Goal: Information Seeking & Learning: Learn about a topic

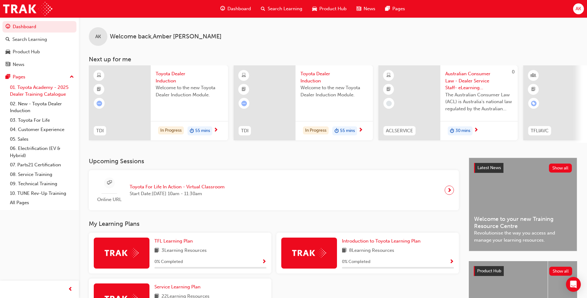
click at [56, 90] on link "01. Toyota Academy - 2025 Dealer Training Catalogue" at bounding box center [41, 91] width 69 height 16
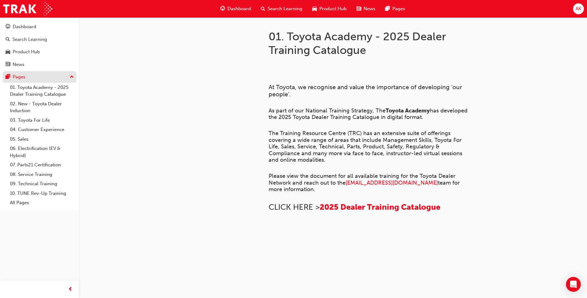
click at [66, 75] on div "Pages" at bounding box center [40, 77] width 68 height 8
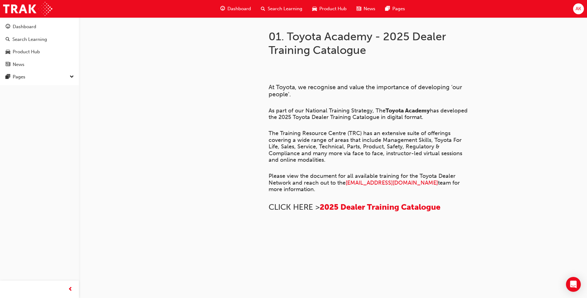
click at [73, 76] on span "down-icon" at bounding box center [72, 77] width 4 height 8
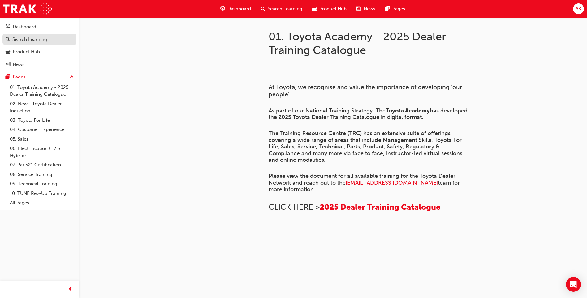
click at [30, 45] on link "Search Learning" at bounding box center [39, 39] width 74 height 11
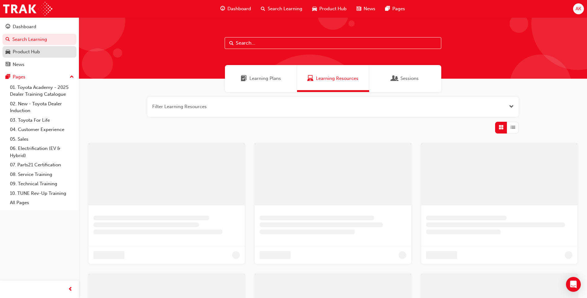
click at [31, 48] on div "Product Hub" at bounding box center [26, 51] width 27 height 7
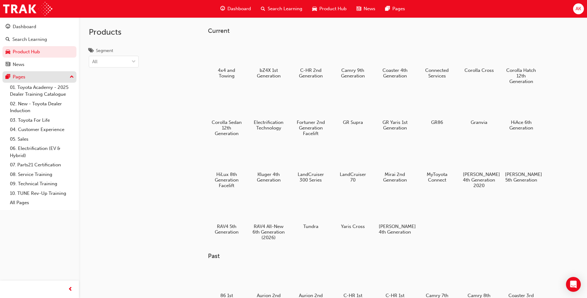
click at [50, 77] on div "Pages" at bounding box center [40, 77] width 68 height 8
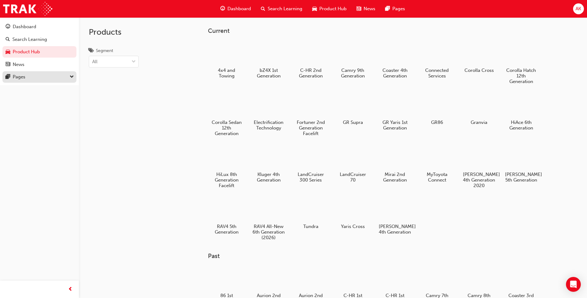
click at [50, 75] on div "Pages" at bounding box center [40, 77] width 68 height 8
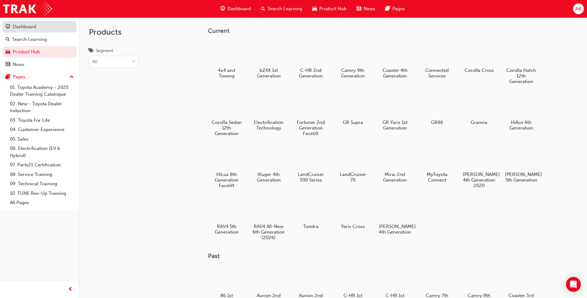
click at [53, 27] on div "Dashboard" at bounding box center [40, 27] width 68 height 8
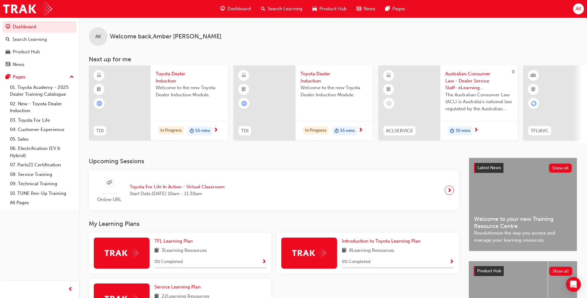
click at [216, 129] on span "next-icon" at bounding box center [215, 130] width 5 height 6
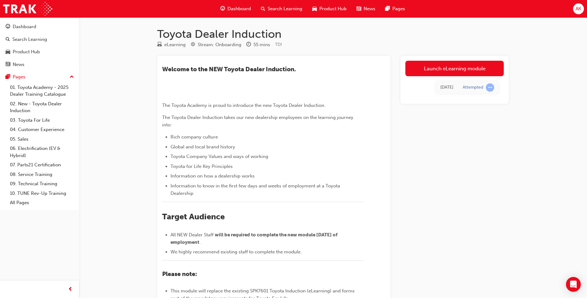
click at [162, 95] on img at bounding box center [162, 95] width 0 height 0
click at [440, 72] on link "Launch eLearning module" at bounding box center [454, 68] width 98 height 15
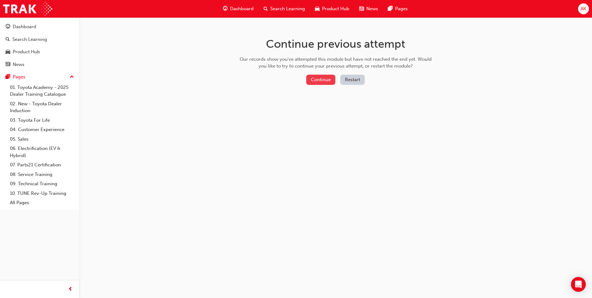
click at [323, 82] on button "Continue" at bounding box center [320, 80] width 29 height 10
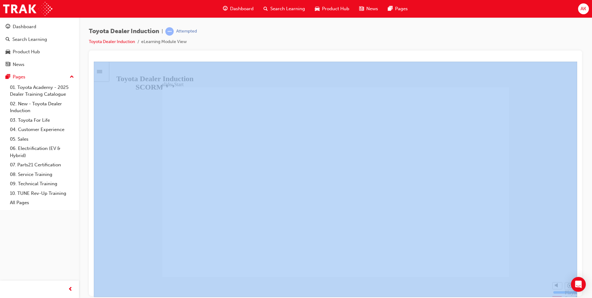
drag, startPoint x: 591, startPoint y: 63, endPoint x: 583, endPoint y: 122, distance: 59.6
click at [583, 122] on div "Toyota Dealer Induction | Attempted Toyota Dealer Induction eLearning Module Vi…" at bounding box center [335, 149] width 513 height 265
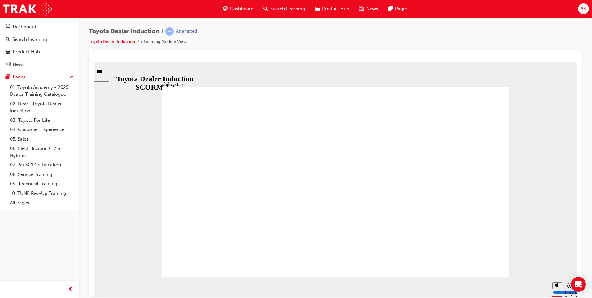
click at [180, 78] on div "slide: Start TOYOTA DEALER INDUCTION START START TOYOTA DEALER INDUCTION START …" at bounding box center [335, 178] width 483 height 235
drag, startPoint x: 592, startPoint y: 137, endPoint x: 584, endPoint y: 161, distance: 25.9
click at [584, 161] on div "Toyota Dealer Induction | Attempted Toyota Dealer Induction eLearning Module Vi…" at bounding box center [335, 149] width 513 height 265
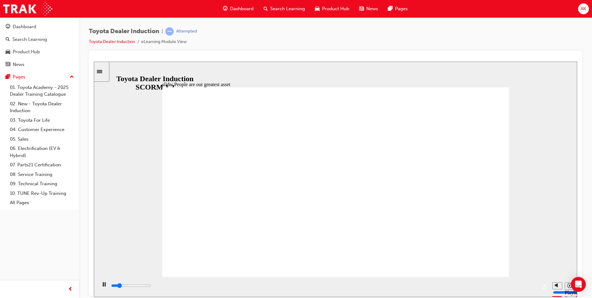
drag, startPoint x: 477, startPoint y: 248, endPoint x: 475, endPoint y: 252, distance: 4.5
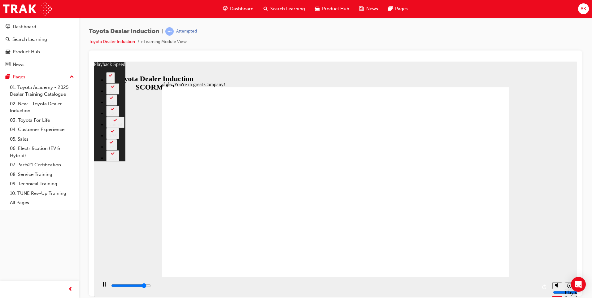
type input "6500"
type input "0"
type input "6800"
type input "0"
type input "7000"
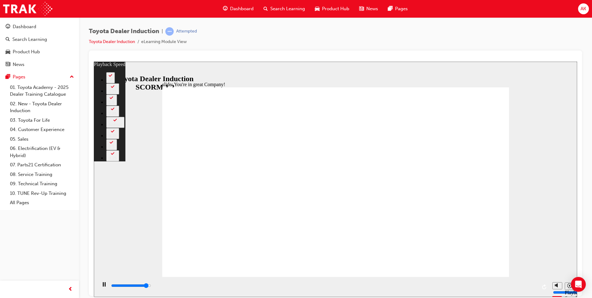
type input "1"
type input "7300"
type input "1"
type input "7500"
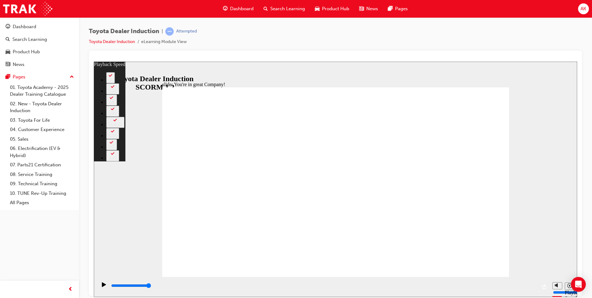
type input "156"
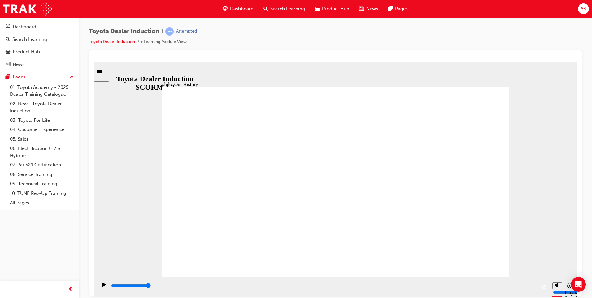
drag, startPoint x: 407, startPoint y: 241, endPoint x: 399, endPoint y: 236, distance: 8.9
drag, startPoint x: 239, startPoint y: 236, endPoint x: 294, endPoint y: 242, distance: 55.6
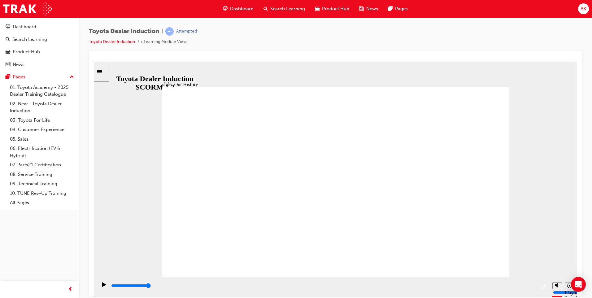
drag, startPoint x: 326, startPoint y: 240, endPoint x: 335, endPoint y: 240, distance: 8.7
drag, startPoint x: 331, startPoint y: 239, endPoint x: 384, endPoint y: 239, distance: 52.6
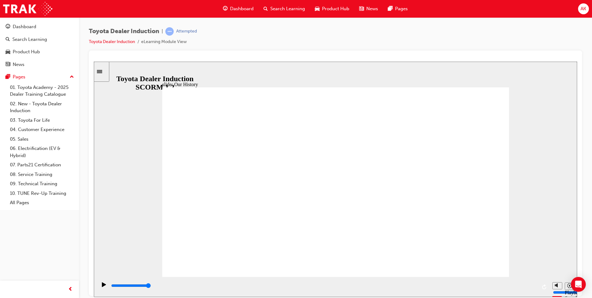
drag, startPoint x: 240, startPoint y: 240, endPoint x: 333, endPoint y: 241, distance: 92.5
drag, startPoint x: 335, startPoint y: 240, endPoint x: 362, endPoint y: 243, distance: 26.7
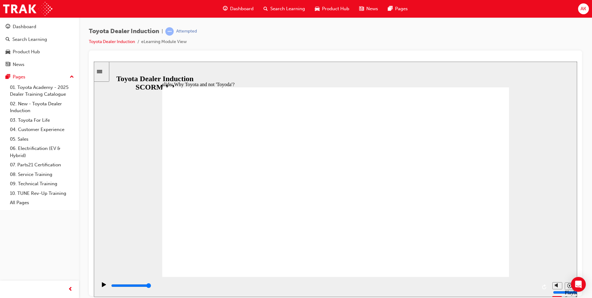
drag, startPoint x: 362, startPoint y: 200, endPoint x: 325, endPoint y: 205, distance: 38.0
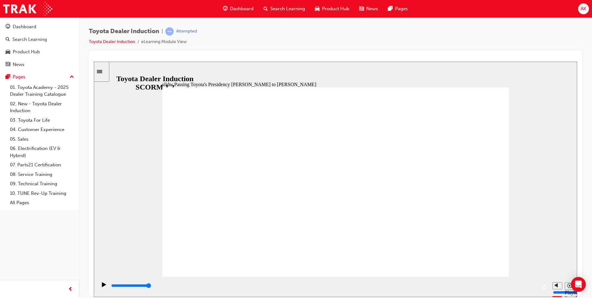
drag, startPoint x: 367, startPoint y: 145, endPoint x: 374, endPoint y: 163, distance: 18.9
drag, startPoint x: 251, startPoint y: 193, endPoint x: 371, endPoint y: 205, distance: 121.3
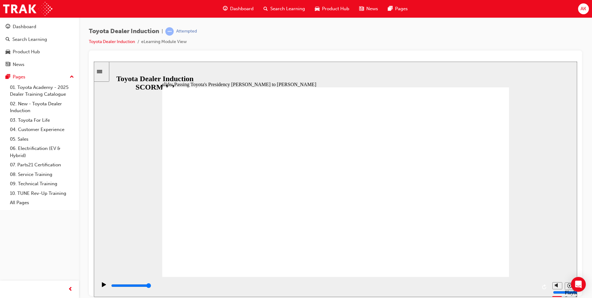
drag, startPoint x: 356, startPoint y: 178, endPoint x: 345, endPoint y: 175, distance: 11.3
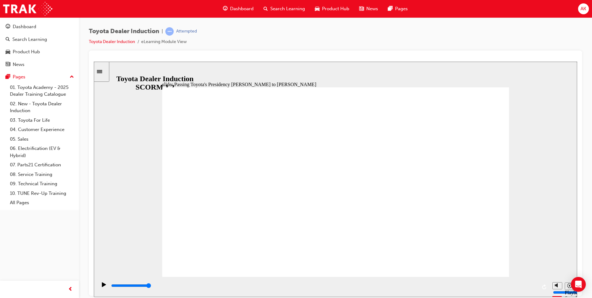
type input "5000"
radio input "true"
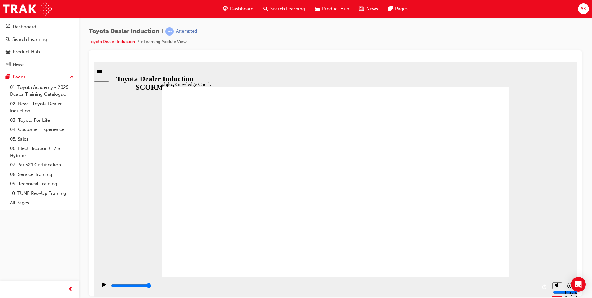
radio input "true"
type input "5000"
radio input "true"
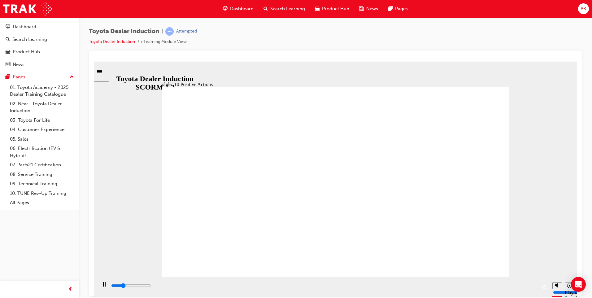
drag, startPoint x: 374, startPoint y: 98, endPoint x: 283, endPoint y: 110, distance: 91.4
drag, startPoint x: 335, startPoint y: 167, endPoint x: 355, endPoint y: 123, distance: 49.0
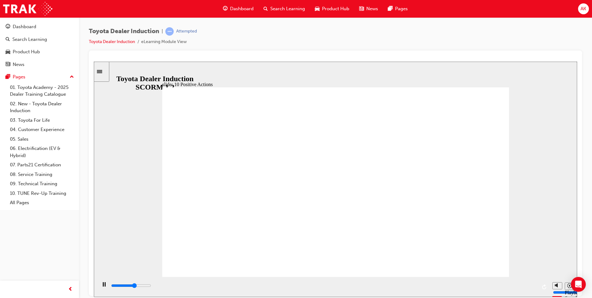
drag, startPoint x: 368, startPoint y: 82, endPoint x: 352, endPoint y: 108, distance: 30.8
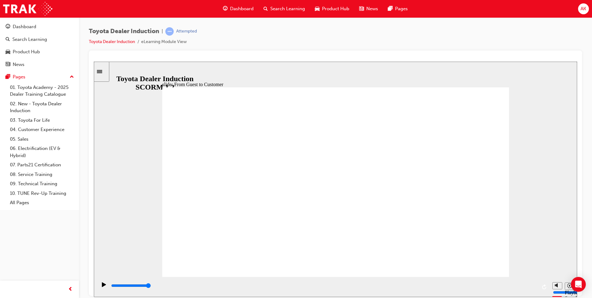
drag, startPoint x: 395, startPoint y: 148, endPoint x: 398, endPoint y: 146, distance: 3.9
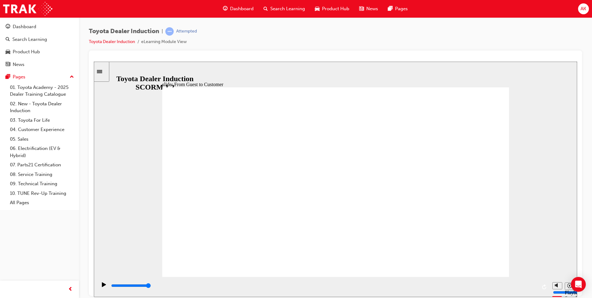
drag, startPoint x: 398, startPoint y: 146, endPoint x: 386, endPoint y: 181, distance: 37.4
drag, startPoint x: 386, startPoint y: 181, endPoint x: 216, endPoint y: 199, distance: 171.0
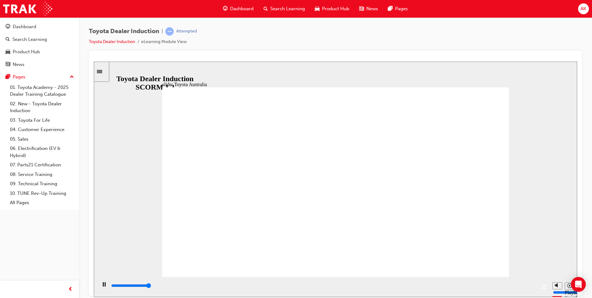
drag, startPoint x: 331, startPoint y: 170, endPoint x: 333, endPoint y: 181, distance: 11.2
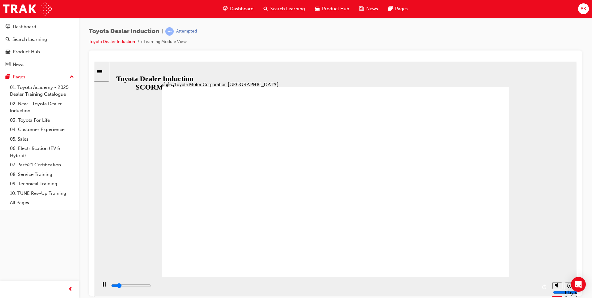
drag, startPoint x: 234, startPoint y: 119, endPoint x: 247, endPoint y: 125, distance: 14.7
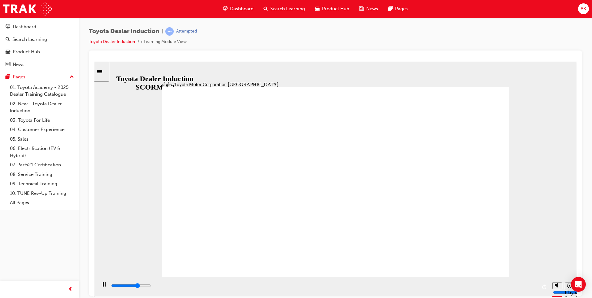
drag, startPoint x: 288, startPoint y: 197, endPoint x: 283, endPoint y: 201, distance: 5.9
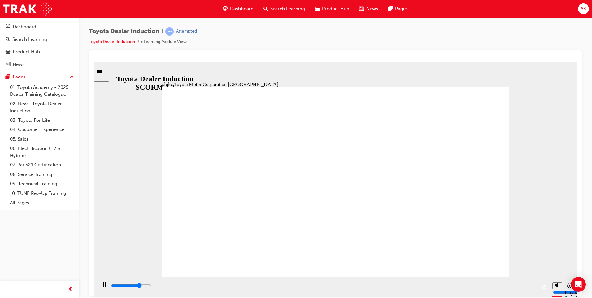
drag, startPoint x: 381, startPoint y: 183, endPoint x: 389, endPoint y: 182, distance: 7.1
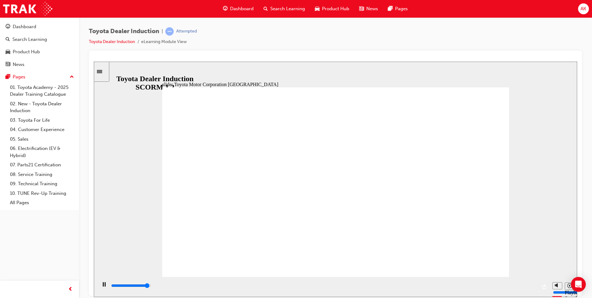
drag, startPoint x: 280, startPoint y: 179, endPoint x: 329, endPoint y: 216, distance: 60.7
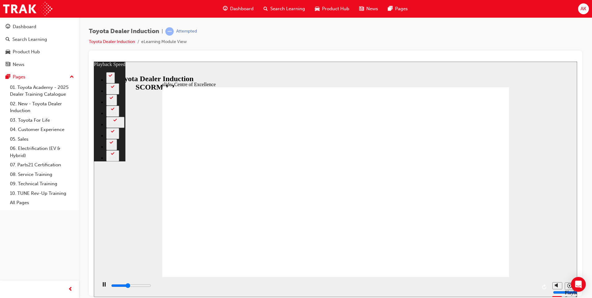
type input "6300"
type input "0"
type input "6500"
type input "0"
type input "6800"
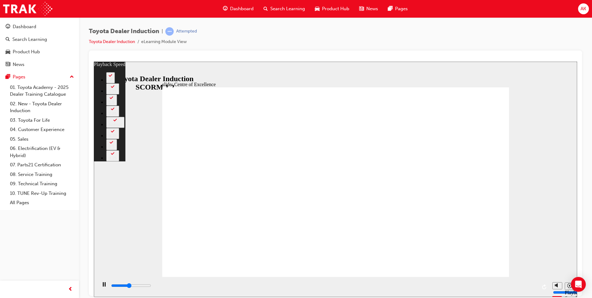
type input "1"
type input "7100"
type input "1"
type input "7100"
type input "1"
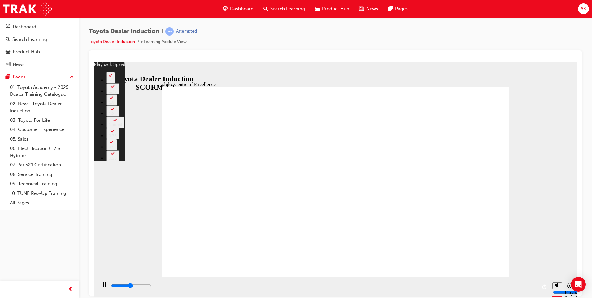
type input "7300"
type input "1"
type input "7600"
type input "1"
type input "7900"
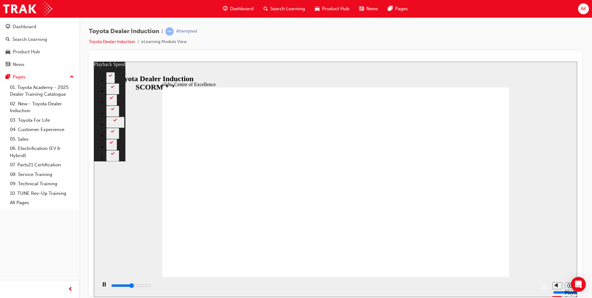
type input "2"
type input "8100"
type input "2"
type input "8400"
type input "2"
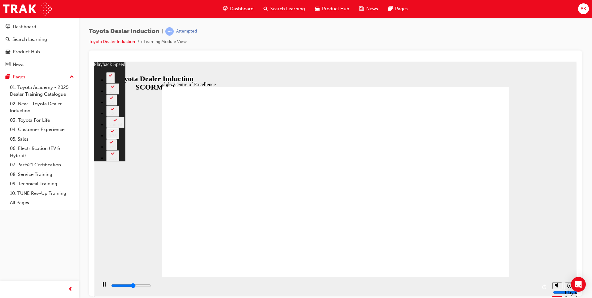
type input "8600"
type input "2"
type input "8900"
type input "3"
type input "9200"
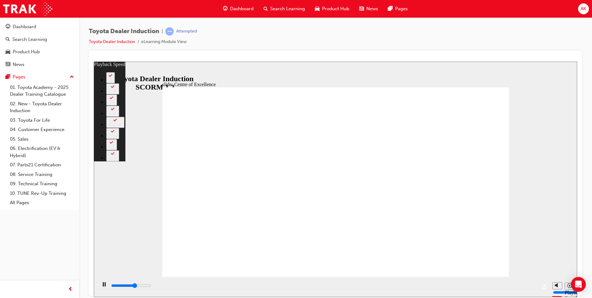
type input "3"
type input "9400"
type input "223"
type input "9400"
type input "223"
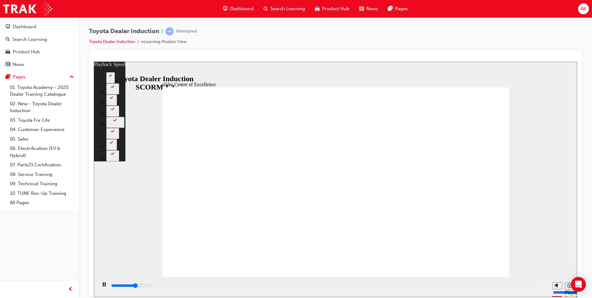
type input "9500"
type input "223"
type input "9800"
type input "223"
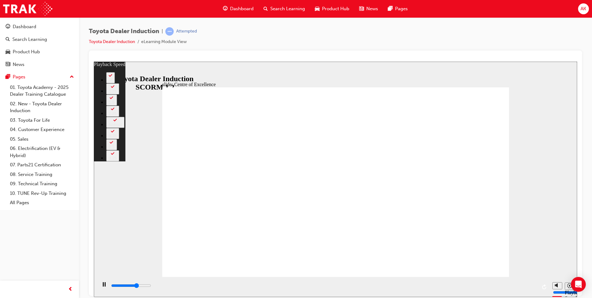
type input "10000"
type input "223"
type input "10300"
type input "224"
type input "10400"
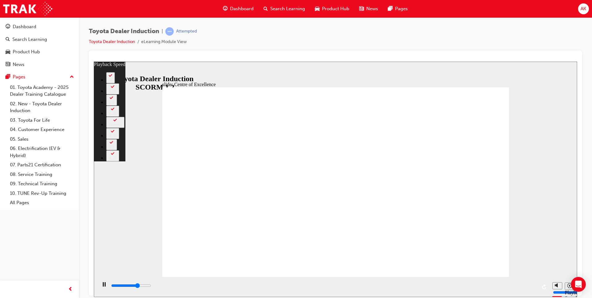
type input "230"
type input "10400"
type input "230"
type input "10500"
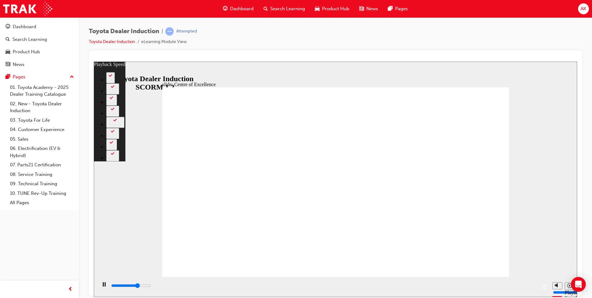
type input "231"
type input "10500"
type input "231"
type input "10800"
type input "231"
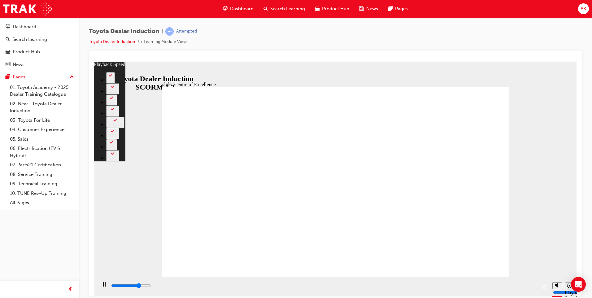
type input "11000"
type input "231"
type input "11100"
type input "236"
type input "11100"
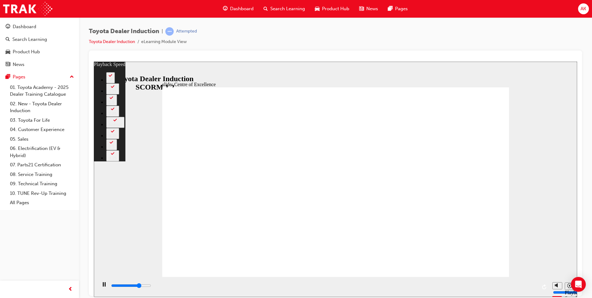
type input "236"
type input "11200"
type input "236"
type input "11400"
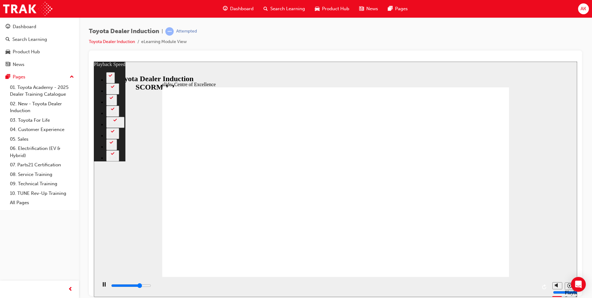
type input "236"
type input "11600"
type input "244"
type input "11600"
type input "244"
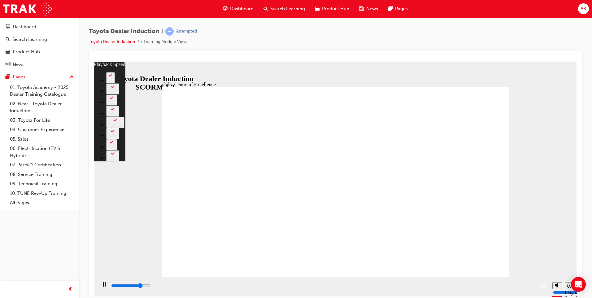
type input "11700"
type input "244"
type input "12000"
type input "244"
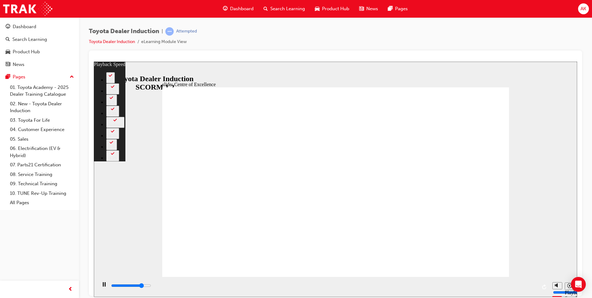
type input "12200"
type input "244"
type input "12500"
type input "244"
type input "12500"
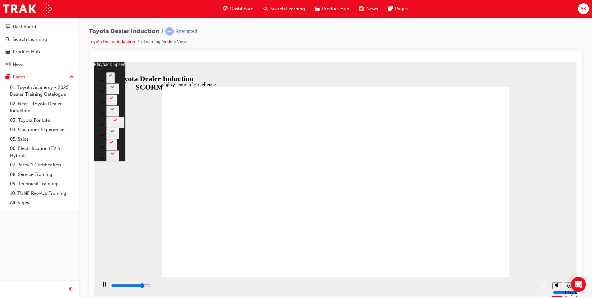
type input "245"
type input "12800"
type input "245"
type input "13000"
type input "245"
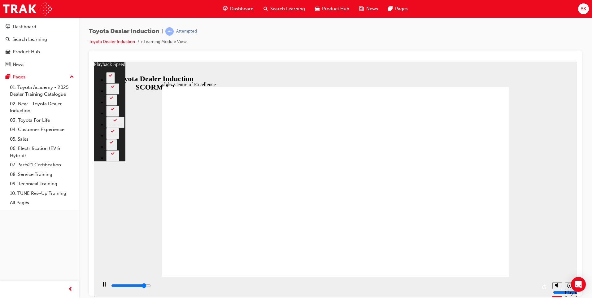
type input "13300"
type input "245"
type input "13600"
type input "246"
type input "13800"
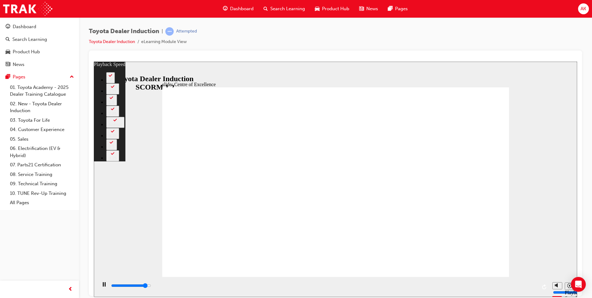
type input "246"
type input "14100"
type input "246"
type input "14400"
type input "246"
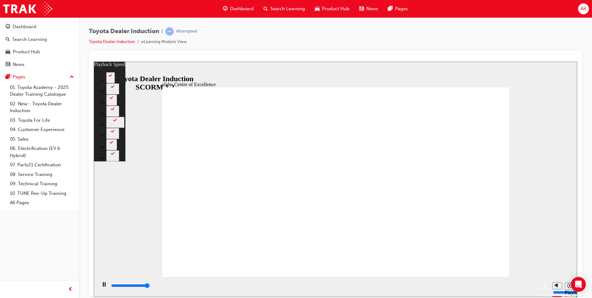
type input "14600"
type input "247"
type input "14900"
type input "247"
type input "15200"
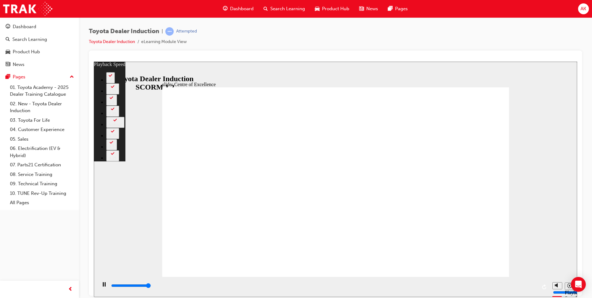
type input "247"
type input "15300"
type input "248"
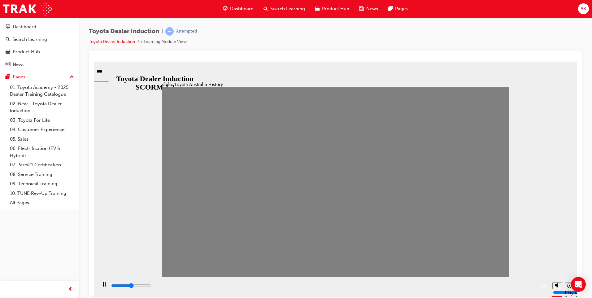
drag, startPoint x: 488, startPoint y: 187, endPoint x: 457, endPoint y: 242, distance: 62.6
drag, startPoint x: 178, startPoint y: 189, endPoint x: 194, endPoint y: 187, distance: 16.3
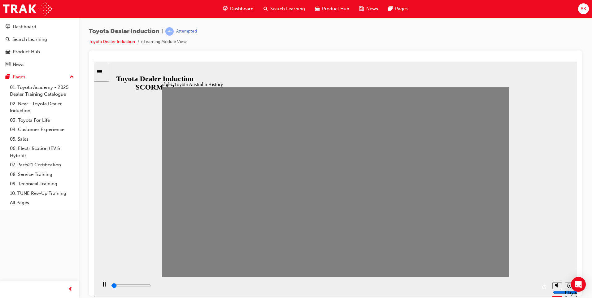
drag, startPoint x: 191, startPoint y: 187, endPoint x: 224, endPoint y: 187, distance: 32.8
drag, startPoint x: 224, startPoint y: 187, endPoint x: 549, endPoint y: 174, distance: 325.7
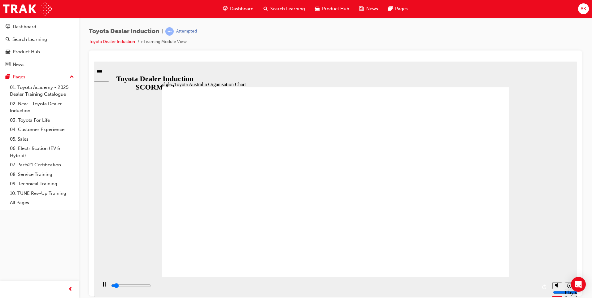
drag, startPoint x: 302, startPoint y: 163, endPoint x: 339, endPoint y: 222, distance: 69.4
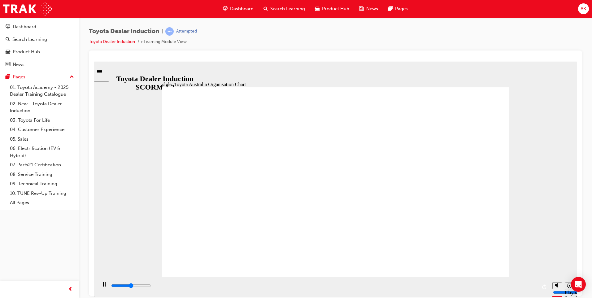
drag, startPoint x: 346, startPoint y: 222, endPoint x: 359, endPoint y: 220, distance: 12.5
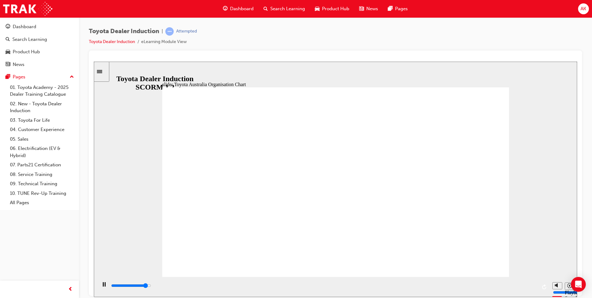
type input "5000"
radio input "true"
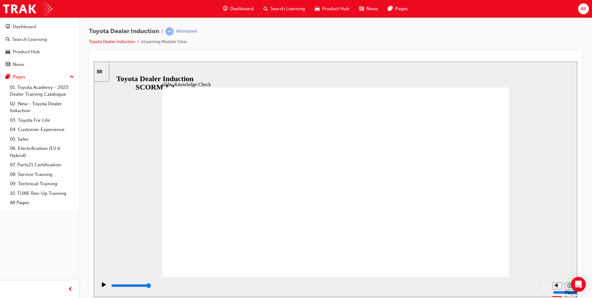
type input "2400"
radio input "true"
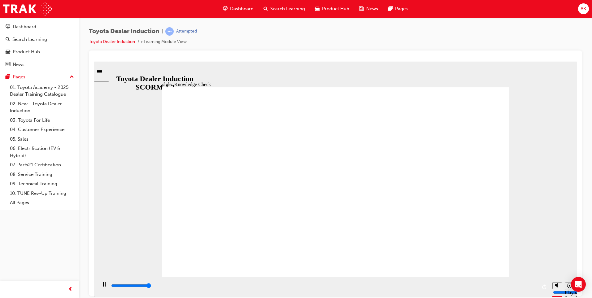
type input "5000"
radio input "true"
type input "2300"
radio input "true"
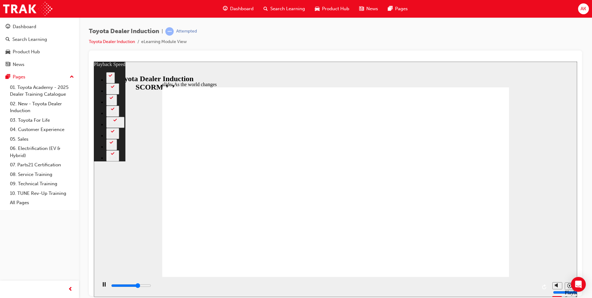
type input "6400"
type input "0"
type input "6600"
type input "0"
type input "6900"
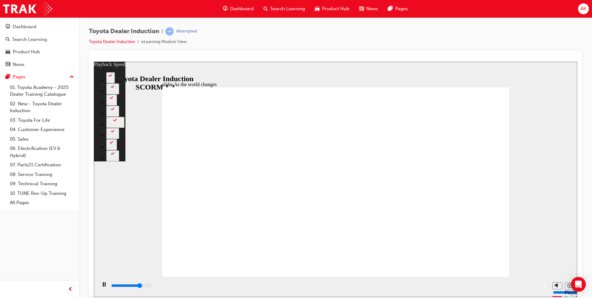
type input "1"
type input "7200"
type input "1"
type input "7400"
type input "1"
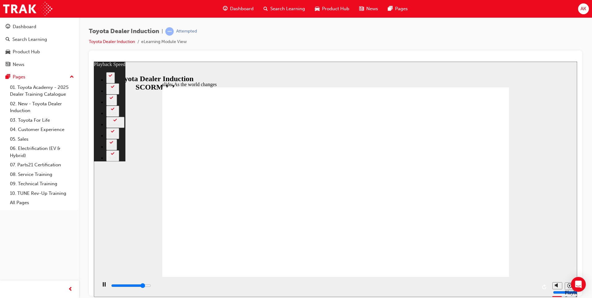
type input "7700"
type input "1"
type input "8000"
type input "2"
type input "8200"
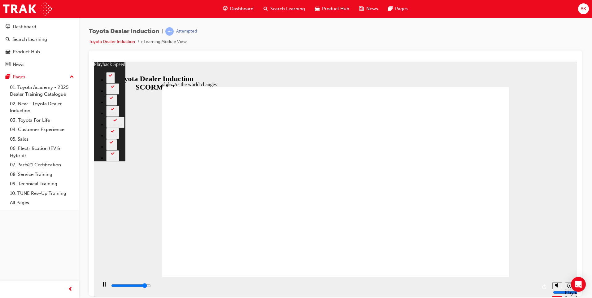
type input "2"
type input "8500"
type input "2"
type input "8800"
type input "2"
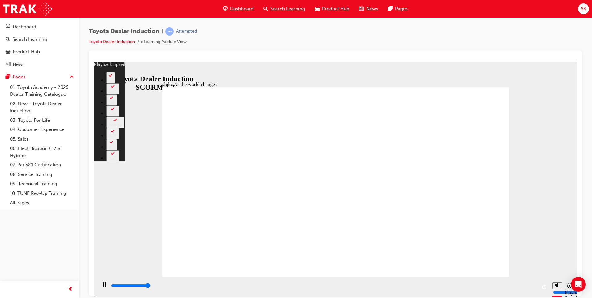
type input "9000"
type input "3"
type input "9200"
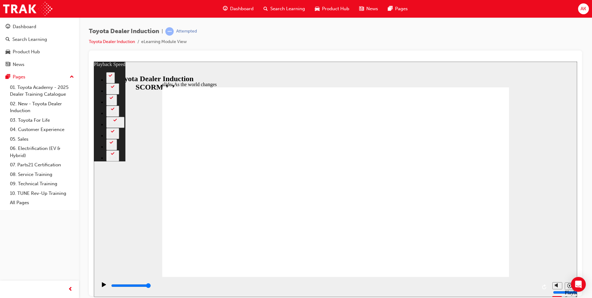
drag, startPoint x: 505, startPoint y: 262, endPoint x: 518, endPoint y: 262, distance: 12.7
click at [517, 262] on div "slide: As the world changes Rectangle 2 playback speed 2 1.75 1.5 1.25 Normal 0…" at bounding box center [335, 178] width 483 height 235
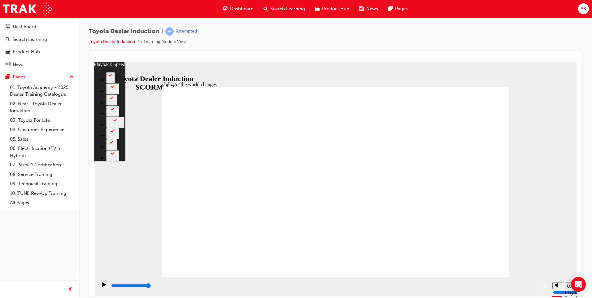
type input "128"
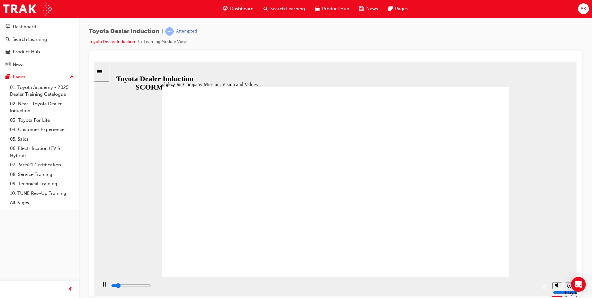
drag, startPoint x: 415, startPoint y: 153, endPoint x: 388, endPoint y: 221, distance: 73.0
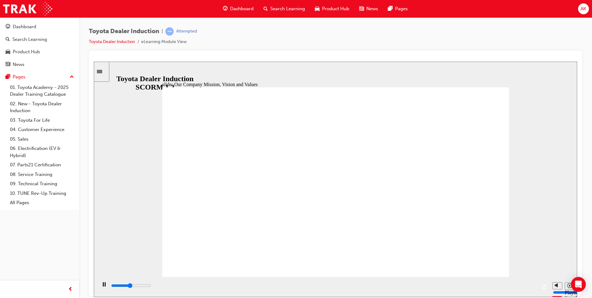
drag, startPoint x: 350, startPoint y: 148, endPoint x: 328, endPoint y: 242, distance: 96.1
drag, startPoint x: 329, startPoint y: 152, endPoint x: 317, endPoint y: 243, distance: 91.8
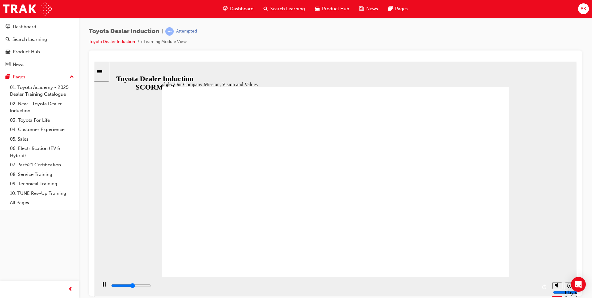
drag, startPoint x: 359, startPoint y: 148, endPoint x: 354, endPoint y: 214, distance: 65.8
drag, startPoint x: 332, startPoint y: 147, endPoint x: 334, endPoint y: 144, distance: 3.3
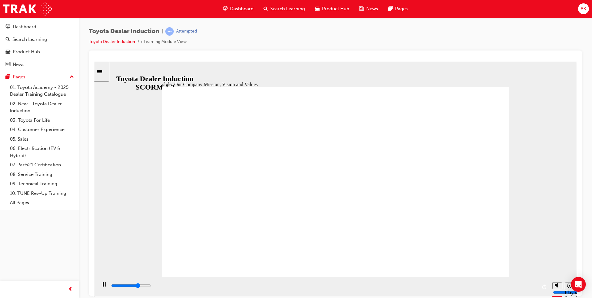
drag, startPoint x: 385, startPoint y: 170, endPoint x: 340, endPoint y: 220, distance: 67.5
drag, startPoint x: 310, startPoint y: 208, endPoint x: 223, endPoint y: 208, distance: 86.6
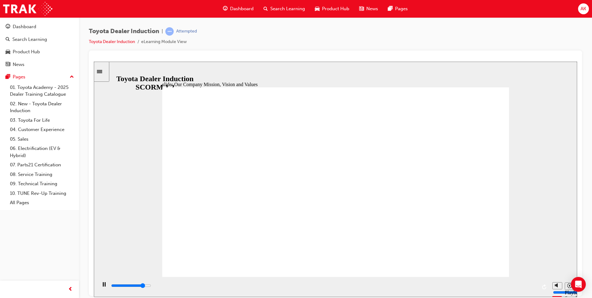
drag, startPoint x: 236, startPoint y: 190, endPoint x: 262, endPoint y: 132, distance: 62.9
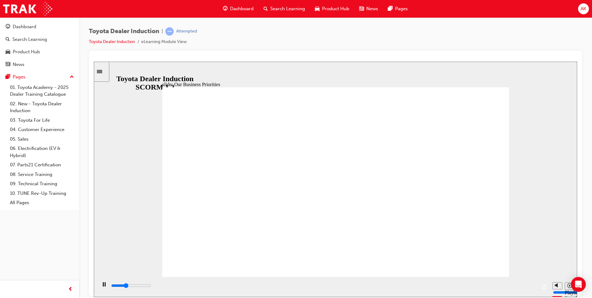
drag, startPoint x: 428, startPoint y: 202, endPoint x: 242, endPoint y: 231, distance: 188.8
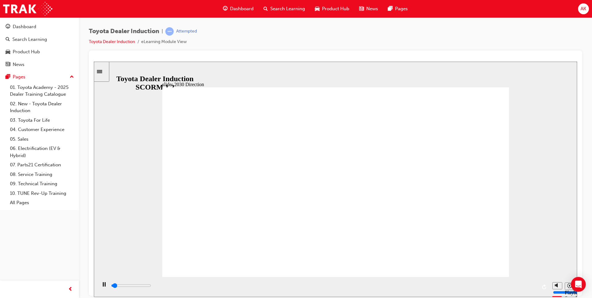
drag, startPoint x: 271, startPoint y: 110, endPoint x: 242, endPoint y: 110, distance: 29.1
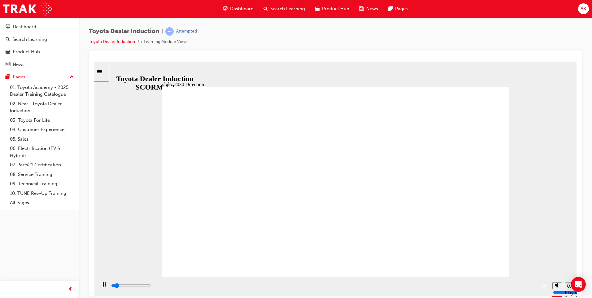
drag, startPoint x: 207, startPoint y: 138, endPoint x: 205, endPoint y: 174, distance: 35.9
drag, startPoint x: 202, startPoint y: 144, endPoint x: 209, endPoint y: 148, distance: 7.9
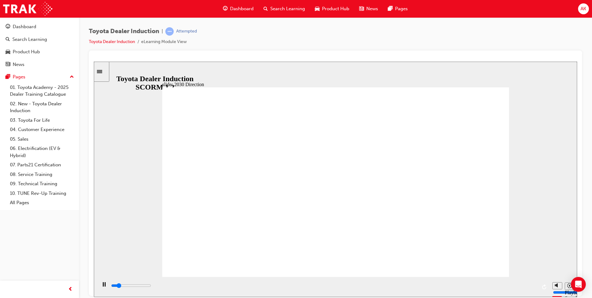
drag, startPoint x: 353, startPoint y: 193, endPoint x: 351, endPoint y: 197, distance: 4.4
drag, startPoint x: 394, startPoint y: 198, endPoint x: 406, endPoint y: 235, distance: 38.8
drag, startPoint x: 445, startPoint y: 220, endPoint x: 440, endPoint y: 220, distance: 4.3
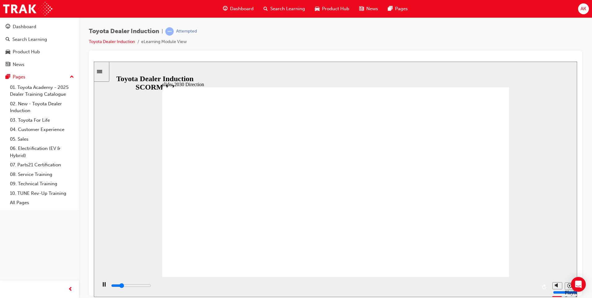
drag, startPoint x: 251, startPoint y: 182, endPoint x: 278, endPoint y: 225, distance: 50.9
drag, startPoint x: 207, startPoint y: 195, endPoint x: 185, endPoint y: 211, distance: 27.7
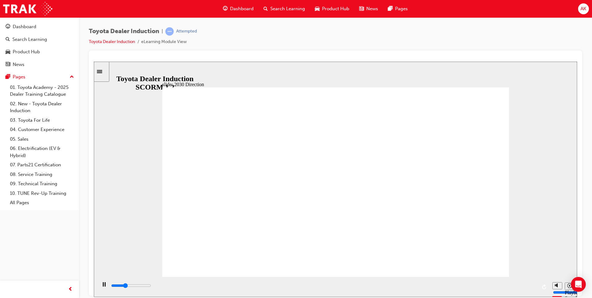
drag, startPoint x: 224, startPoint y: 120, endPoint x: 291, endPoint y: 170, distance: 83.8
drag, startPoint x: 316, startPoint y: 183, endPoint x: 307, endPoint y: 215, distance: 33.1
drag, startPoint x: 307, startPoint y: 219, endPoint x: 316, endPoint y: 205, distance: 16.2
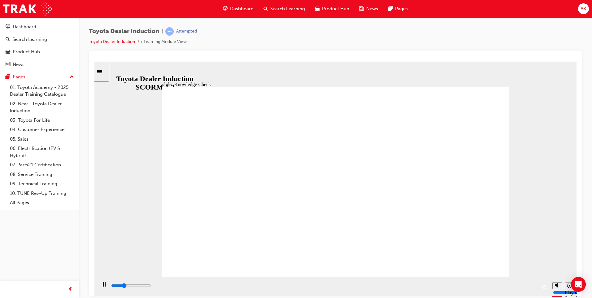
type input "5000"
type input "d"
type input "di"
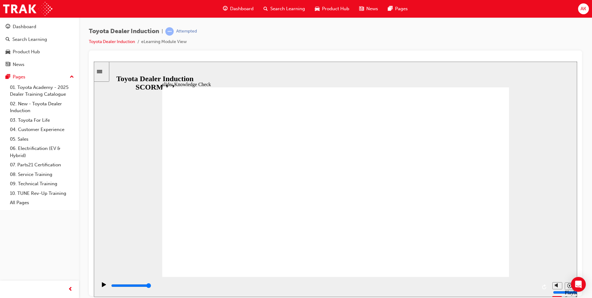
type input "di"
type input "dir"
type input "dire"
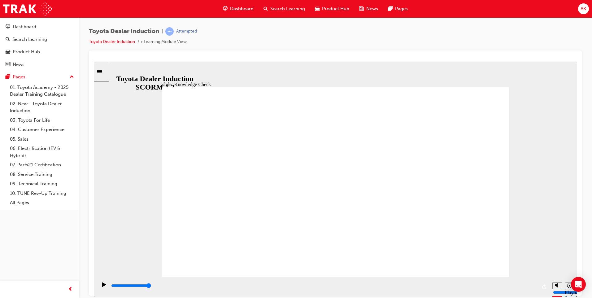
type input "direc"
type input "direct"
type input "directi"
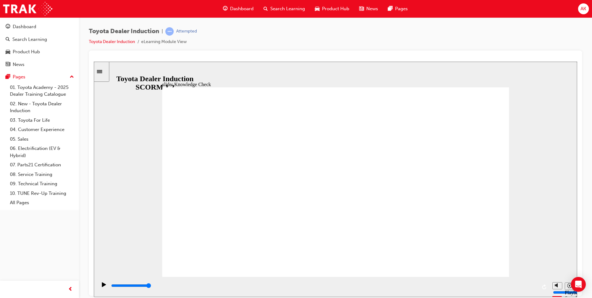
type input "directi"
type input "directio"
type input "direction"
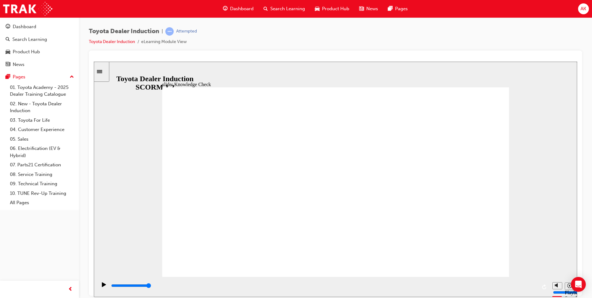
type input "direction"
type input "800"
type input "direction"
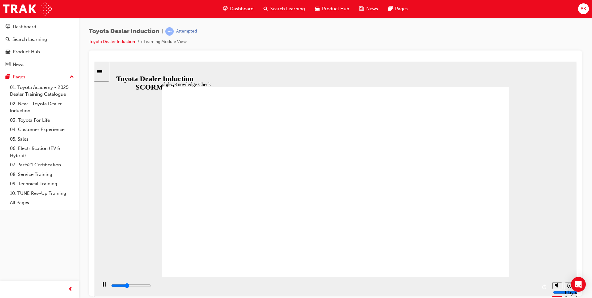
type input "2000"
type input "directio"
type input "2400"
type input "directi"
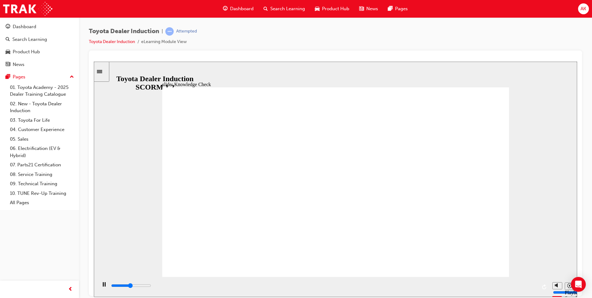
type input "directi"
type input "2500"
type input "direct"
type input "direc"
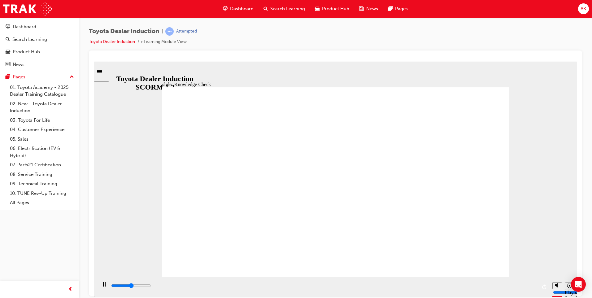
type input "direc"
type input "2500"
type input "dire"
type input "2600"
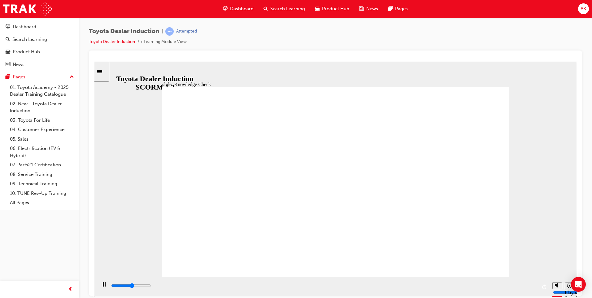
type input "dir"
type input "2600"
type input "di"
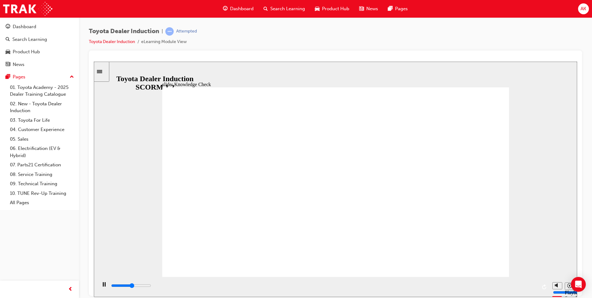
type input "2600"
type input "d"
type input "2700"
type input "3500"
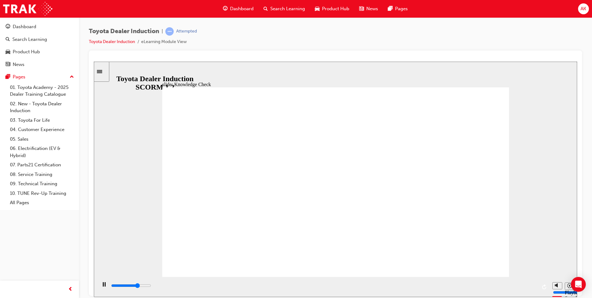
type input "h"
type input "3900"
type input "ha"
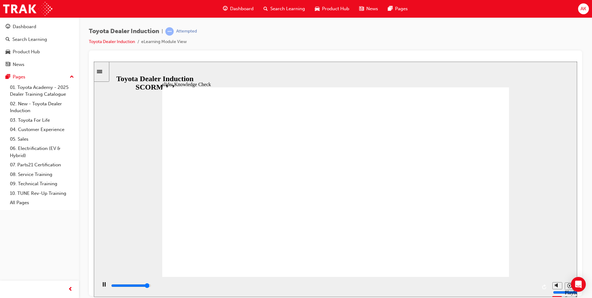
type input "4800"
type input "hap"
type input "4900"
type input "happ"
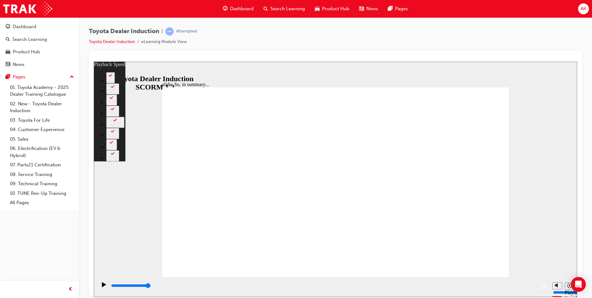
type input "128"
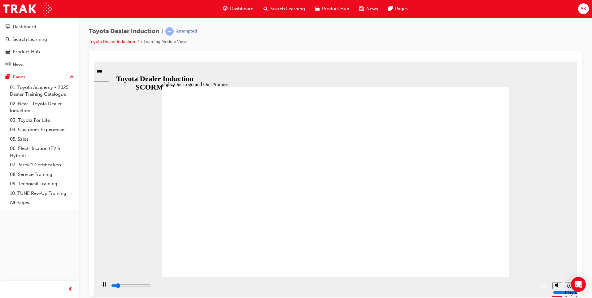
drag, startPoint x: 322, startPoint y: 176, endPoint x: 277, endPoint y: 173, distance: 45.3
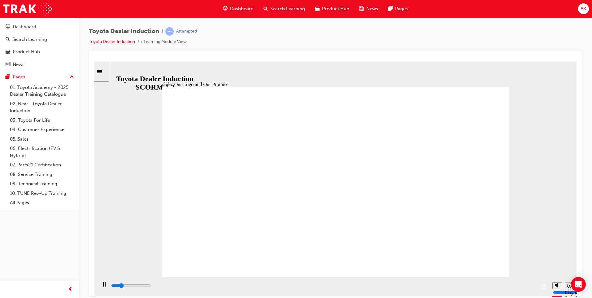
drag, startPoint x: 330, startPoint y: 182, endPoint x: 360, endPoint y: 188, distance: 31.0
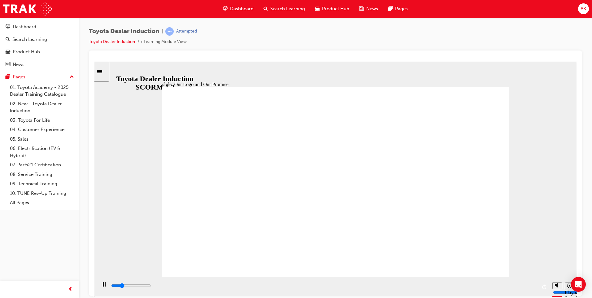
drag, startPoint x: 350, startPoint y: 192, endPoint x: 331, endPoint y: 198, distance: 20.0
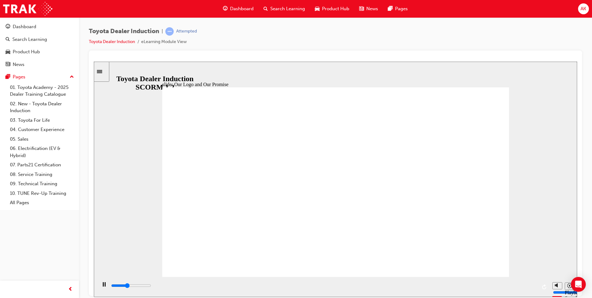
drag, startPoint x: 412, startPoint y: 178, endPoint x: 307, endPoint y: 231, distance: 117.6
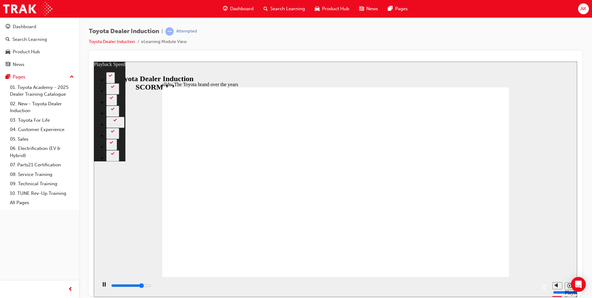
type input "6700"
type input "0"
type input "7000"
type input "0"
type input "7300"
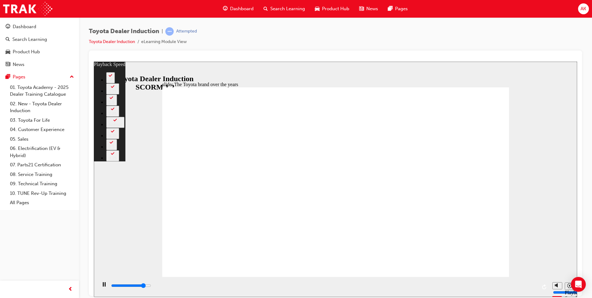
type input "1"
type input "7500"
type input "1"
type input "7700"
type input "1"
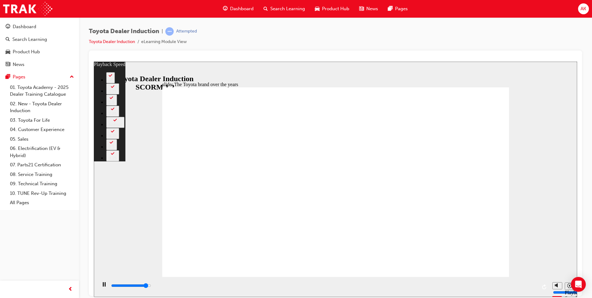
type input "7800"
type input "1"
type input "8000"
type input "1"
type input "8000"
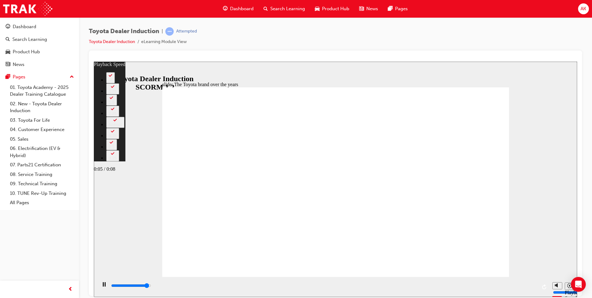
type input "1"
type input "8300"
type input "2"
type input "8400"
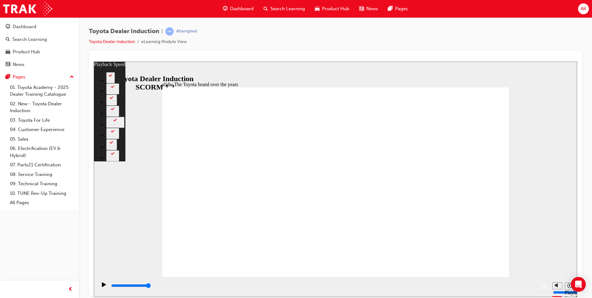
type input "165"
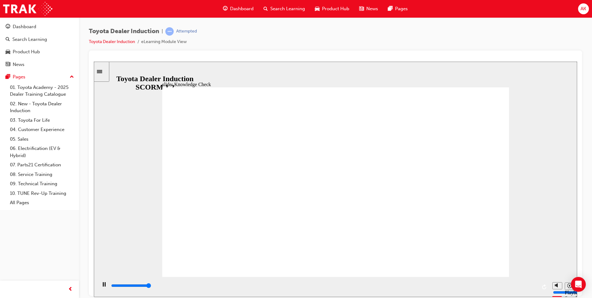
type input "5000"
radio input "true"
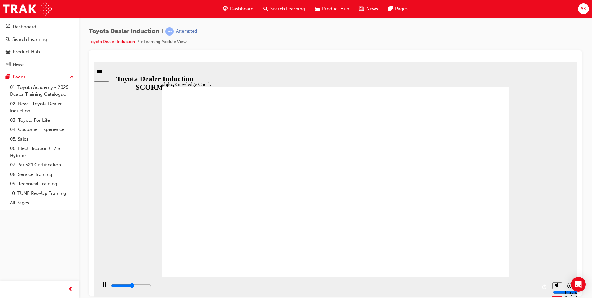
type input "2600"
radio input "true"
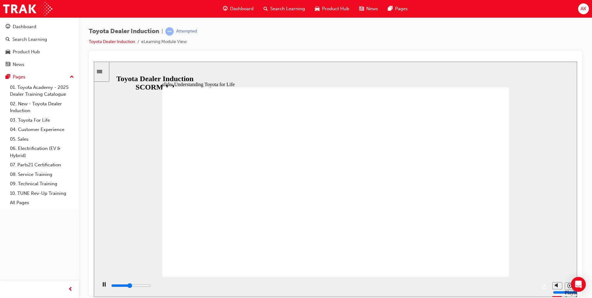
drag, startPoint x: 310, startPoint y: 144, endPoint x: 411, endPoint y: 177, distance: 106.0
drag, startPoint x: 404, startPoint y: 176, endPoint x: 210, endPoint y: 150, distance: 196.1
drag, startPoint x: 591, startPoint y: 265, endPoint x: 577, endPoint y: 263, distance: 14.1
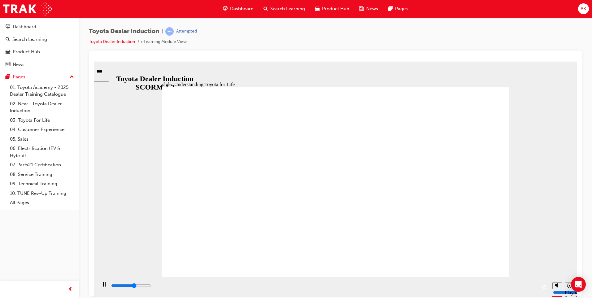
click at [577, 263] on div "Toyota Dealer Induction | Attempted Toyota Dealer Induction eLearning Module Vi…" at bounding box center [335, 149] width 513 height 265
drag, startPoint x: 429, startPoint y: 208, endPoint x: 282, endPoint y: 205, distance: 147.0
drag, startPoint x: 255, startPoint y: 208, endPoint x: 180, endPoint y: 197, distance: 75.6
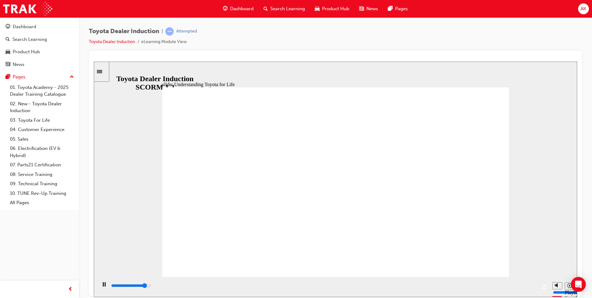
drag, startPoint x: 302, startPoint y: 118, endPoint x: 255, endPoint y: 121, distance: 46.5
drag, startPoint x: 363, startPoint y: 230, endPoint x: 374, endPoint y: 225, distance: 12.2
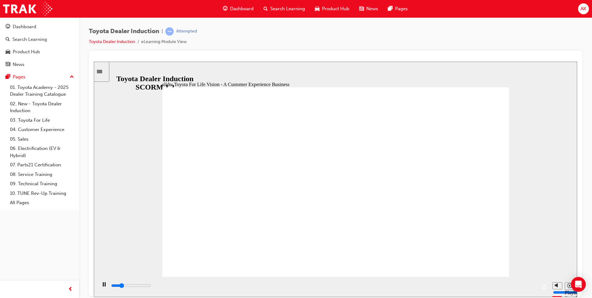
drag, startPoint x: 238, startPoint y: 196, endPoint x: 241, endPoint y: 193, distance: 4.4
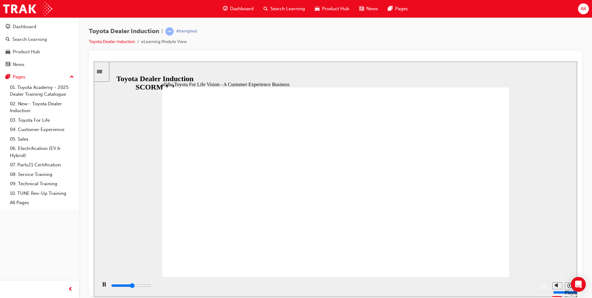
drag, startPoint x: 312, startPoint y: 155, endPoint x: 327, endPoint y: 157, distance: 15.3
drag, startPoint x: 475, startPoint y: 252, endPoint x: 422, endPoint y: 254, distance: 53.3
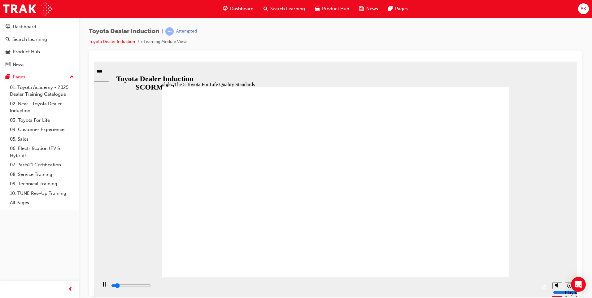
drag, startPoint x: 289, startPoint y: 147, endPoint x: 274, endPoint y: 154, distance: 16.6
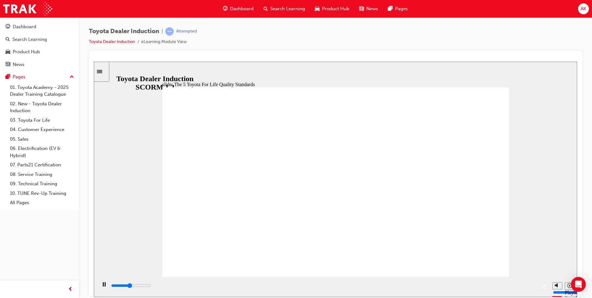
drag, startPoint x: 438, startPoint y: 156, endPoint x: 435, endPoint y: 170, distance: 14.3
drag, startPoint x: 417, startPoint y: 210, endPoint x: 405, endPoint y: 125, distance: 85.9
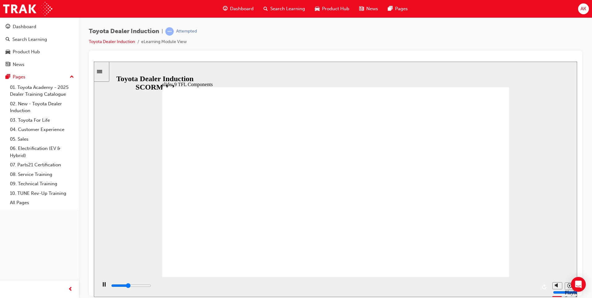
drag, startPoint x: 424, startPoint y: 128, endPoint x: 401, endPoint y: 214, distance: 89.0
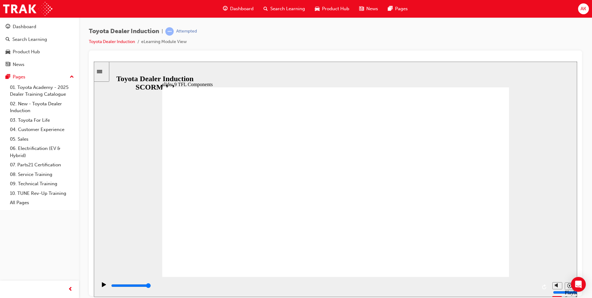
drag, startPoint x: 268, startPoint y: 230, endPoint x: 317, endPoint y: 227, distance: 49.3
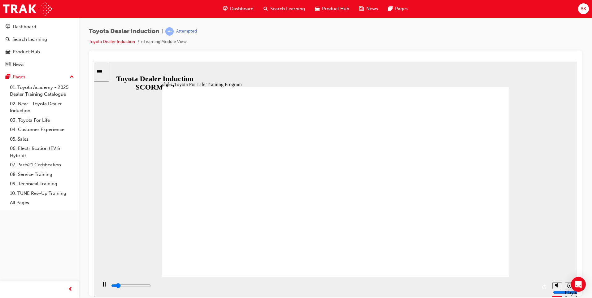
drag, startPoint x: 345, startPoint y: 153, endPoint x: 313, endPoint y: 187, distance: 47.5
drag, startPoint x: 481, startPoint y: 168, endPoint x: 466, endPoint y: 172, distance: 15.6
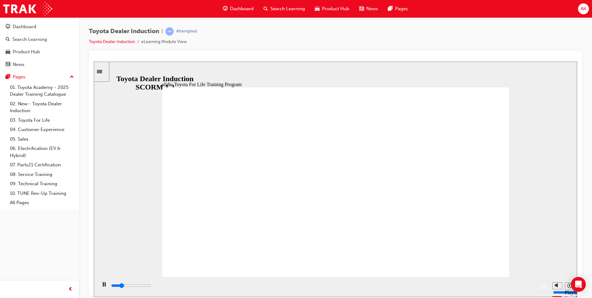
drag, startPoint x: 347, startPoint y: 184, endPoint x: 349, endPoint y: 188, distance: 4.0
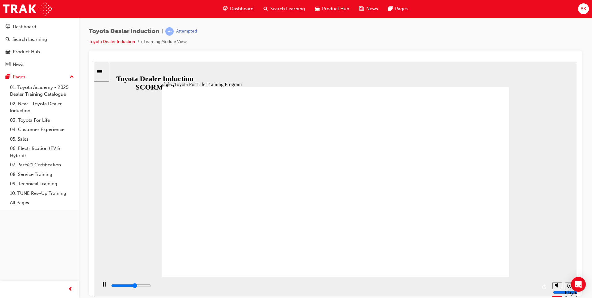
drag, startPoint x: 338, startPoint y: 178, endPoint x: 360, endPoint y: 154, distance: 32.4
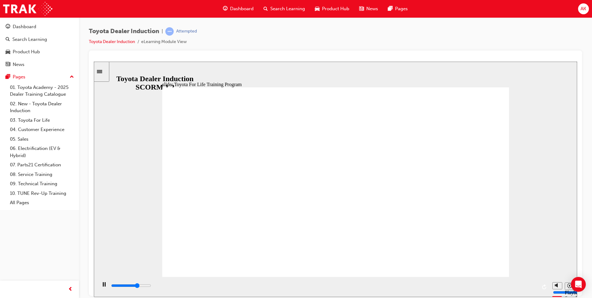
drag, startPoint x: 503, startPoint y: 196, endPoint x: 497, endPoint y: 197, distance: 5.7
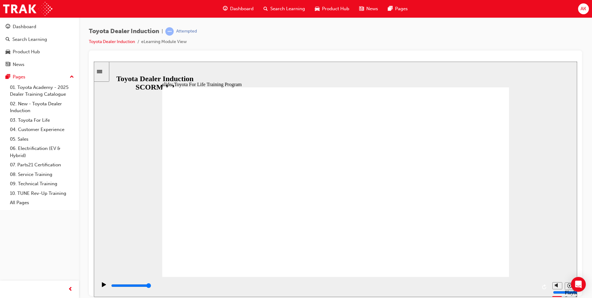
drag, startPoint x: 362, startPoint y: 170, endPoint x: 300, endPoint y: 247, distance: 98.8
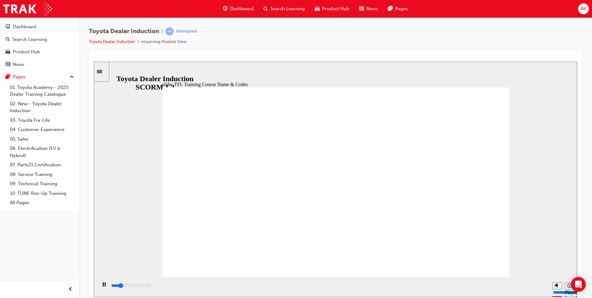
type input "34100"
